Goal: Transaction & Acquisition: Purchase product/service

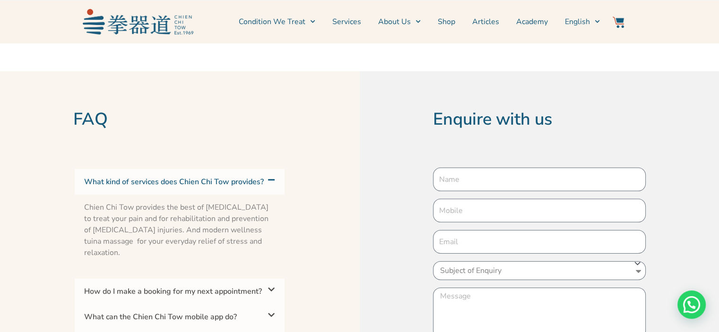
scroll to position [3026, 0]
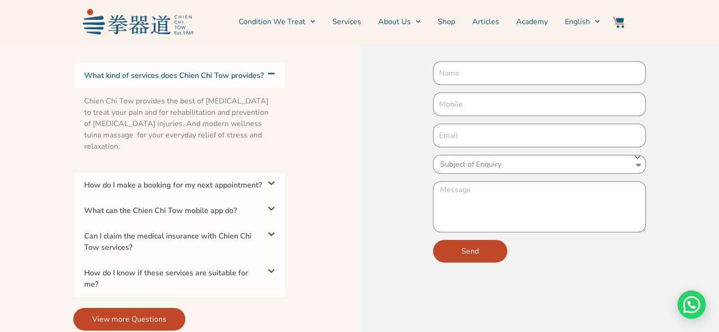
click at [267, 186] on span at bounding box center [269, 184] width 11 height 9
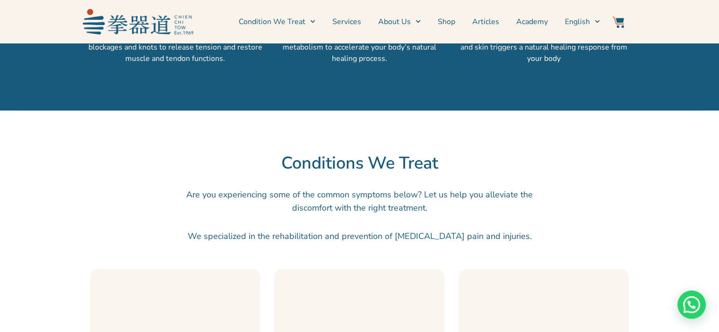
scroll to position [662, 0]
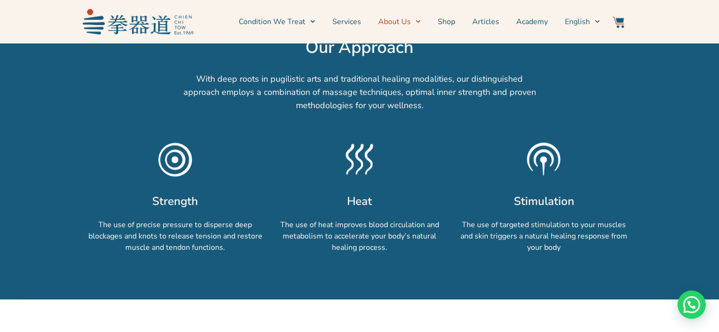
click at [405, 26] on link "About Us" at bounding box center [399, 22] width 43 height 24
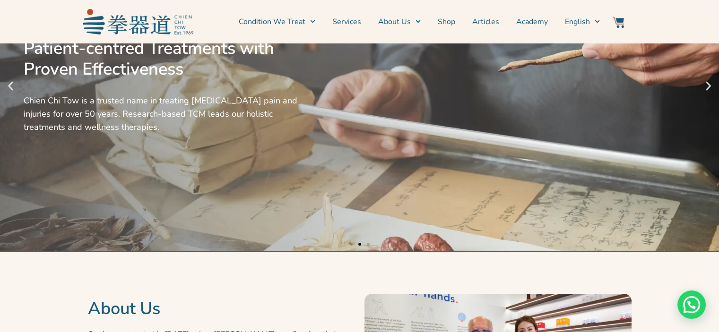
scroll to position [0, 0]
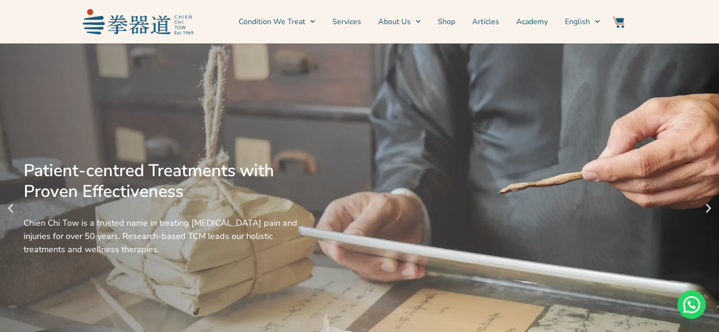
click at [13, 206] on icon "Previous slide" at bounding box center [11, 209] width 12 height 12
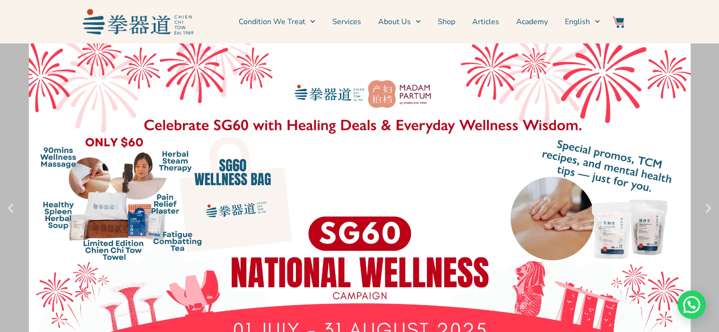
click at [222, 177] on link "1 / 3" at bounding box center [359, 208] width 719 height 331
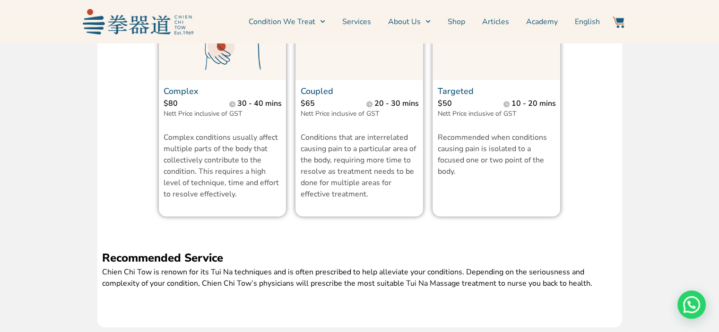
scroll to position [1182, 0]
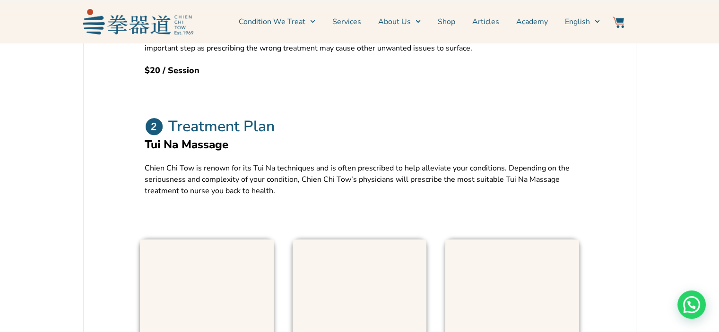
scroll to position [709, 0]
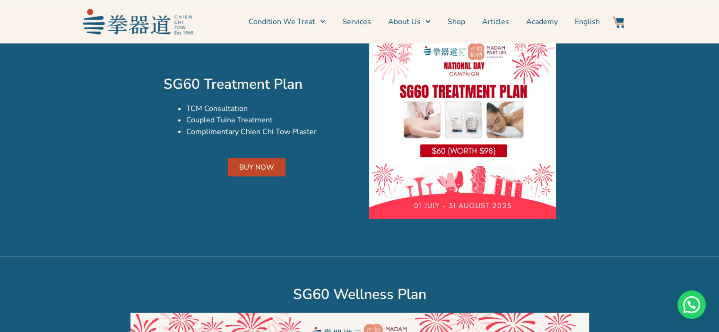
scroll to position [1655, 0]
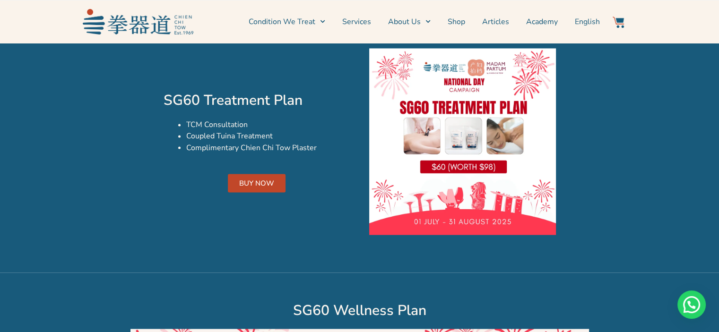
click at [276, 182] on link "BUY NOW" at bounding box center [257, 183] width 58 height 18
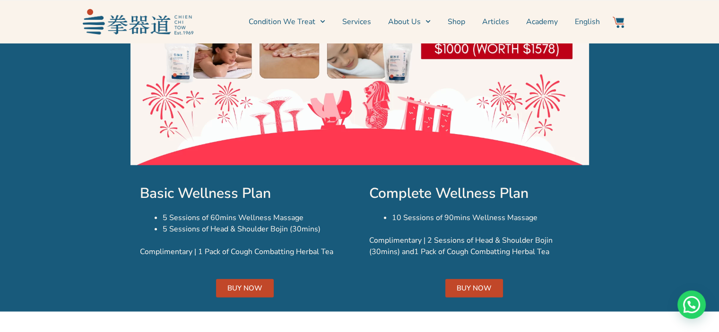
scroll to position [2031, 0]
